Goal: Book appointment/travel/reservation

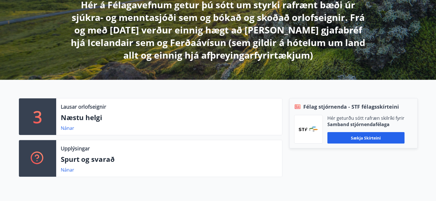
scroll to position [115, 0]
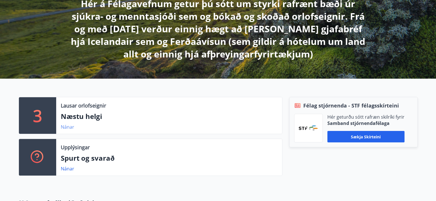
click at [67, 127] on link "Nánar" at bounding box center [67, 127] width 13 height 6
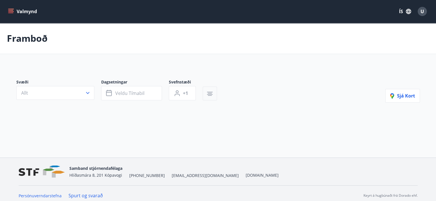
type input "*"
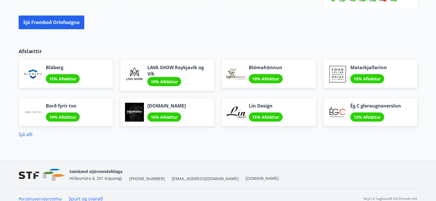
scroll to position [538, 0]
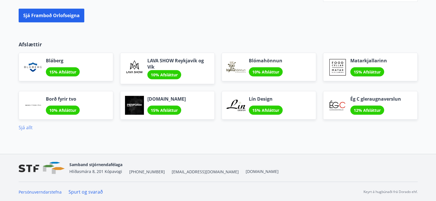
click at [28, 125] on link "Sjá allt" at bounding box center [26, 128] width 14 height 6
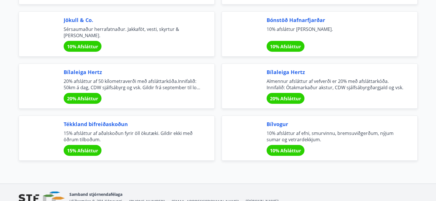
scroll to position [1856, 0]
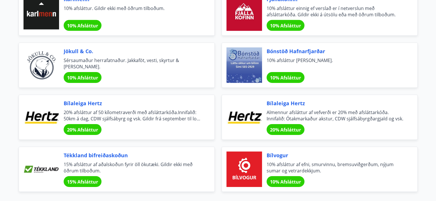
click at [294, 127] on span "20% Afsláttur" at bounding box center [285, 130] width 31 height 6
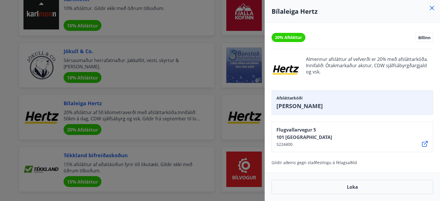
click at [430, 9] on icon at bounding box center [432, 8] width 4 height 4
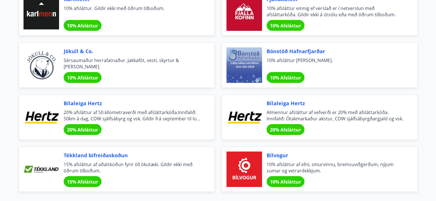
click at [84, 127] on span "20% Afsláttur" at bounding box center [82, 130] width 31 height 6
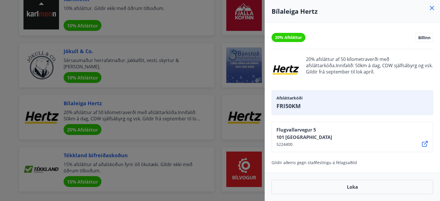
click at [434, 8] on icon at bounding box center [431, 8] width 7 height 7
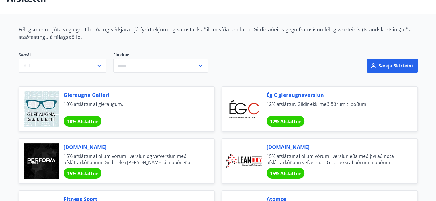
scroll to position [0, 0]
